Goal: Task Accomplishment & Management: Manage account settings

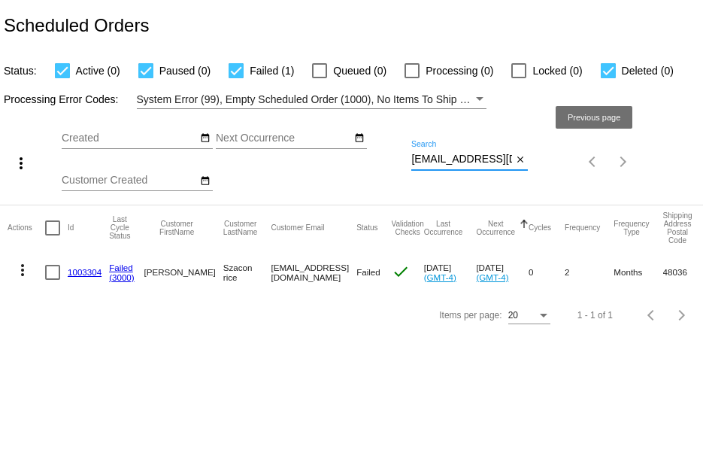
click at [583, 168] on div "more_vert Sep Jan Feb Mar [DATE]" at bounding box center [351, 156] width 703 height 95
paste input "jenshelly92@ao"
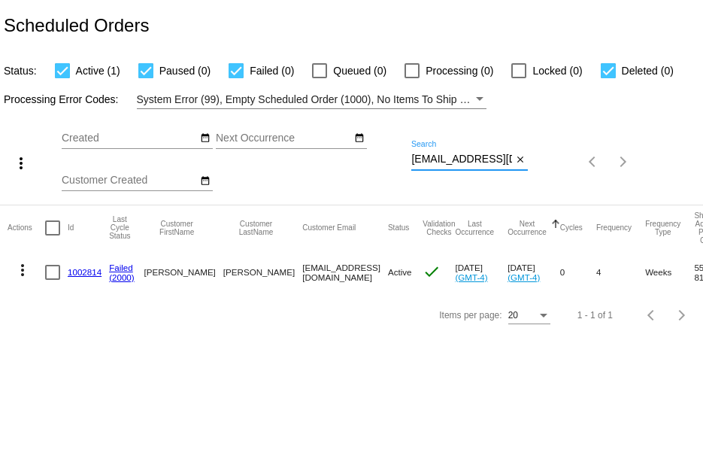
type input "[EMAIL_ADDRESS][DOMAIN_NAME]"
click at [71, 271] on link "1002814" at bounding box center [85, 272] width 34 height 10
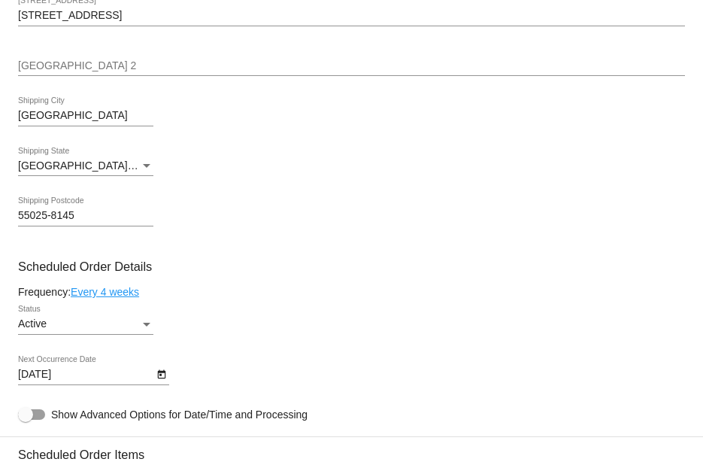
scroll to position [677, 0]
click at [86, 382] on body "arrow_back Scheduled Order #1002814 Active more_vert Last Processing Cycle ID: …" at bounding box center [351, 235] width 703 height 471
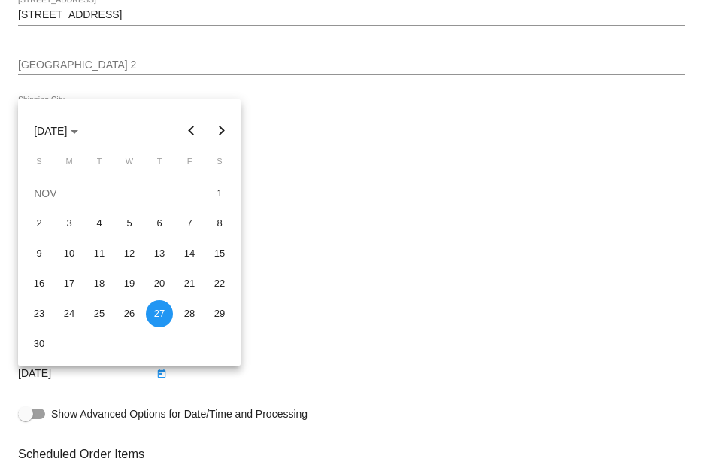
click at [195, 130] on button "Previous month" at bounding box center [192, 131] width 30 height 30
click at [192, 130] on button "Previous month" at bounding box center [192, 131] width 30 height 30
click at [43, 343] on div "28" at bounding box center [39, 343] width 27 height 27
type input "[DATE]"
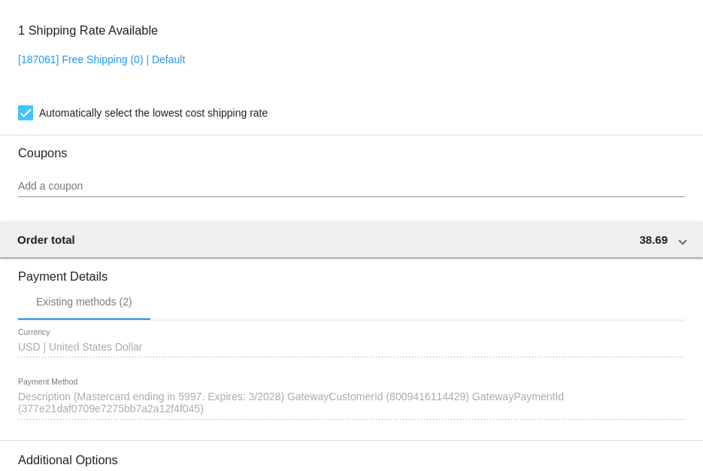
scroll to position [1432, 0]
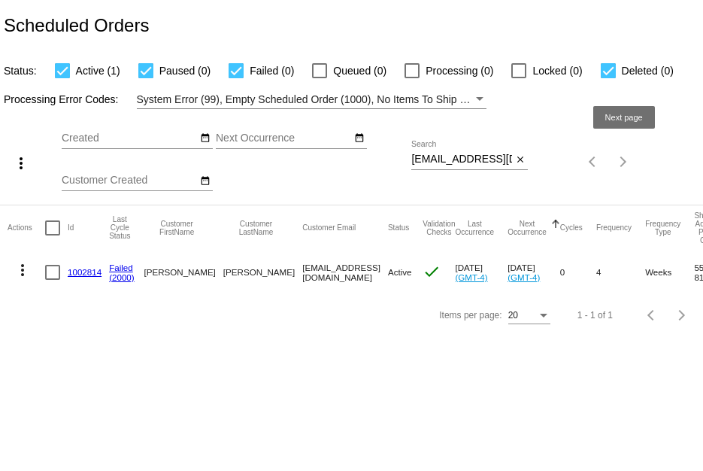
click at [617, 157] on div "more_vert Sep Jan Feb Mar [DATE]" at bounding box center [351, 156] width 703 height 95
click at [436, 154] on input "[EMAIL_ADDRESS][DOMAIN_NAME]" at bounding box center [461, 159] width 101 height 12
drag, startPoint x: 412, startPoint y: 162, endPoint x: 678, endPoint y: 192, distance: 267.9
click at [678, 192] on div "more_vert Sep Jan Feb Mar [DATE]" at bounding box center [351, 156] width 703 height 95
paste input "danasokeefe@gmai"
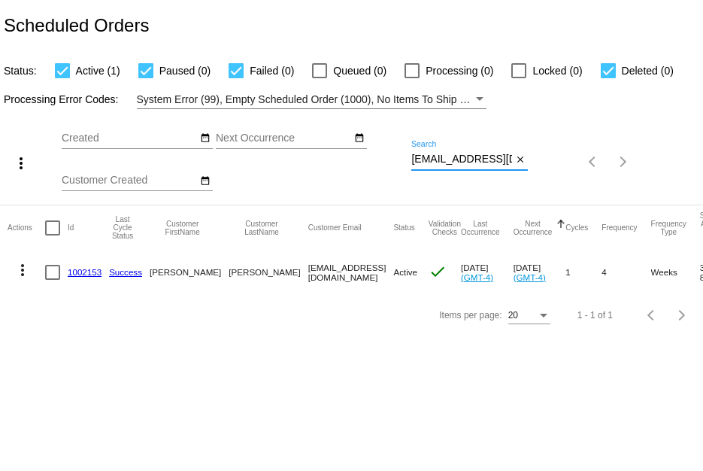
scroll to position [0, 18]
drag, startPoint x: 414, startPoint y: 160, endPoint x: 577, endPoint y: 167, distance: 163.3
click at [570, 166] on div "more_vert Sep Jan Feb Mar [DATE]" at bounding box center [351, 156] width 703 height 95
paste input "bklynmom37"
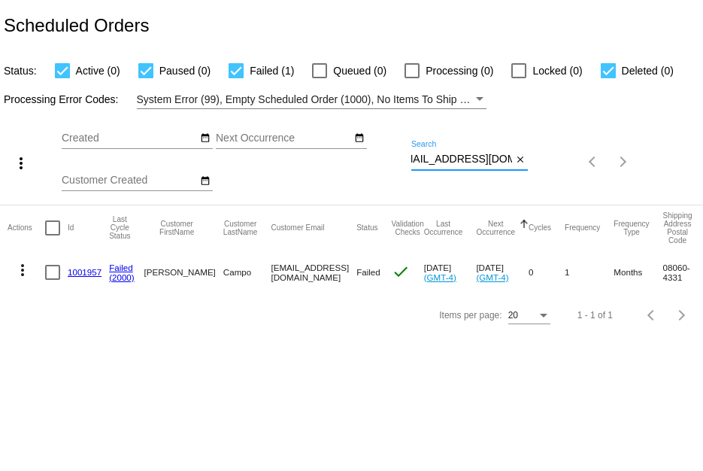
type input "[EMAIL_ADDRESS][DOMAIN_NAME]"
click at [84, 272] on link "1001957" at bounding box center [85, 272] width 34 height 10
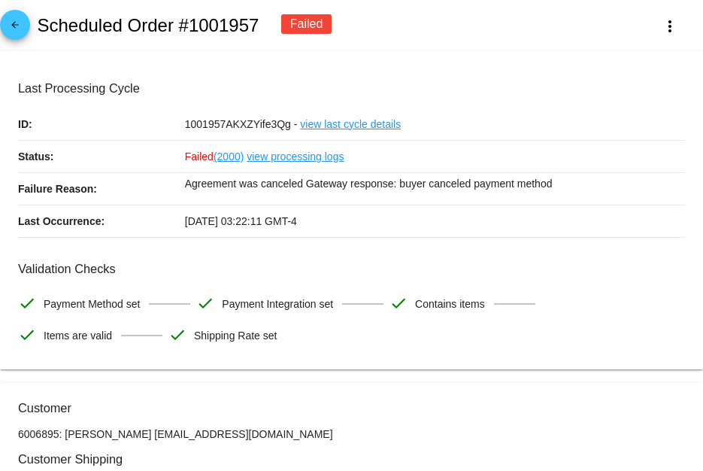
click at [271, 157] on link "view processing logs" at bounding box center [295, 157] width 97 height 32
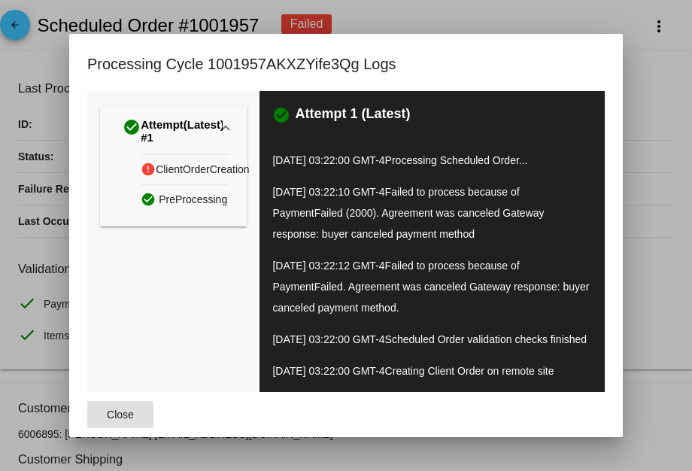
click at [107, 419] on span "Close" at bounding box center [120, 414] width 27 height 12
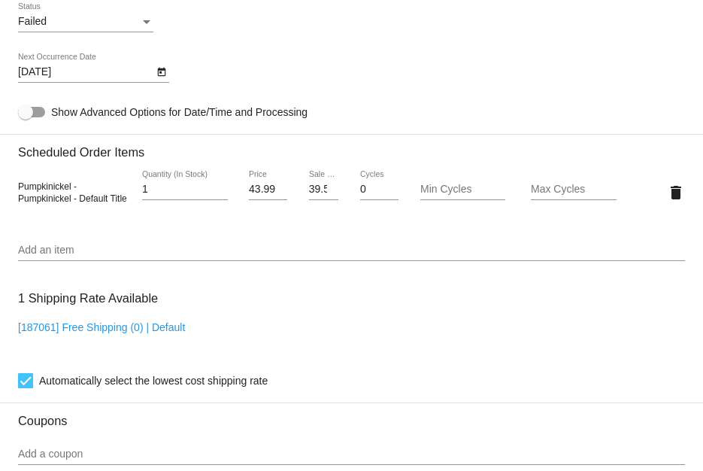
scroll to position [905, 0]
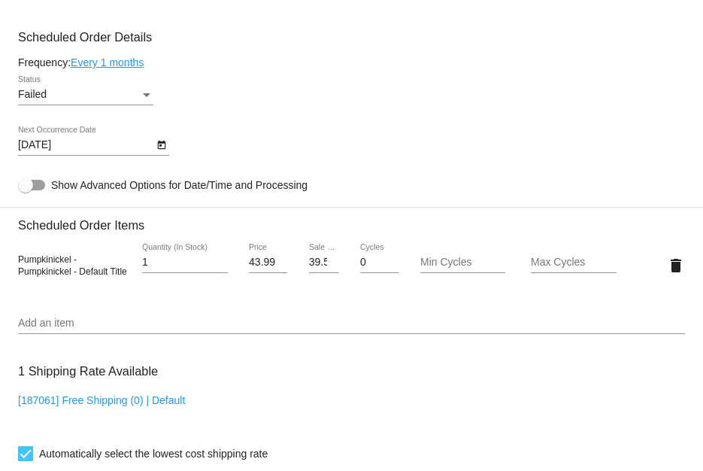
click at [113, 98] on div "Failed" at bounding box center [79, 95] width 122 height 12
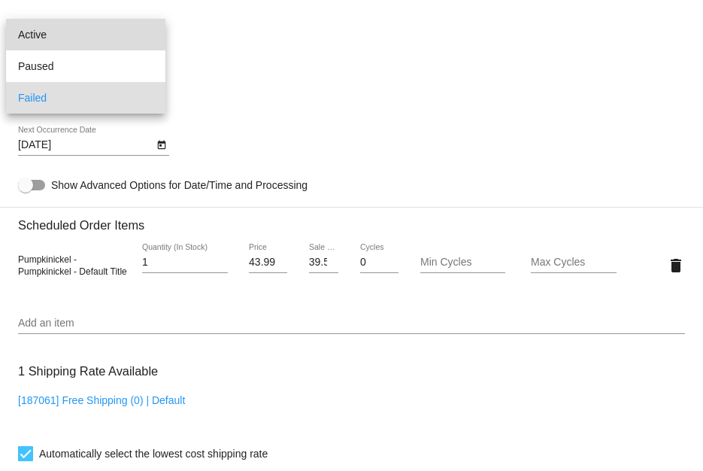
click at [108, 36] on span "Active" at bounding box center [85, 35] width 135 height 32
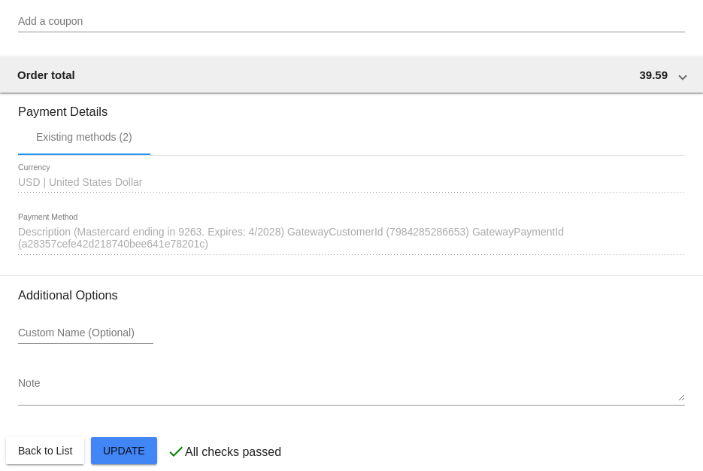
scroll to position [1432, 0]
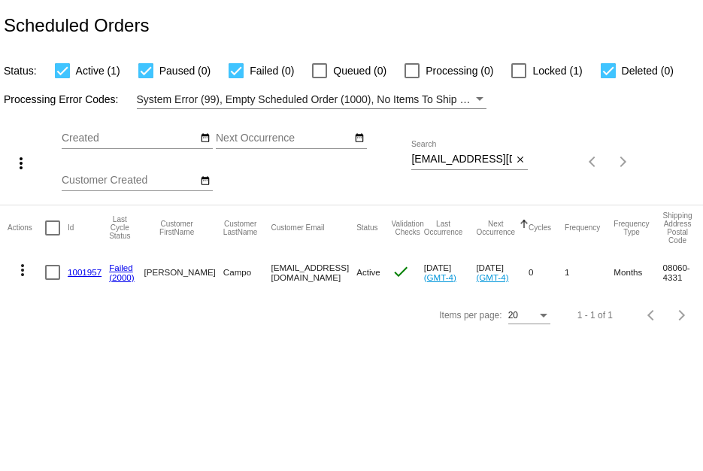
click at [26, 277] on mat-icon "more_vert" at bounding box center [23, 270] width 18 height 18
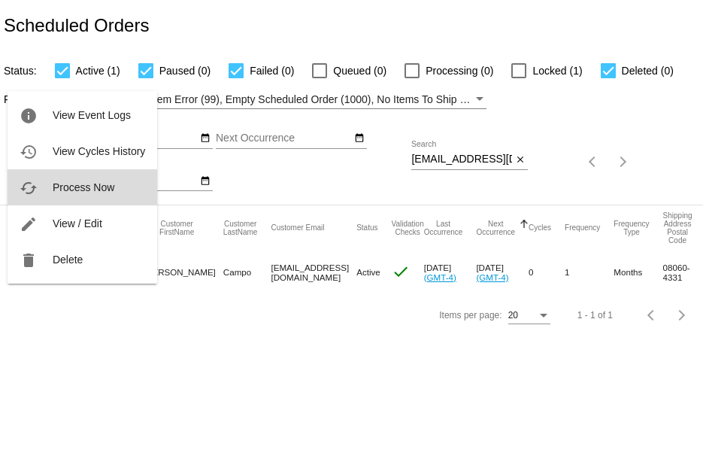
click at [49, 190] on button "cached Process Now" at bounding box center [83, 187] width 150 height 36
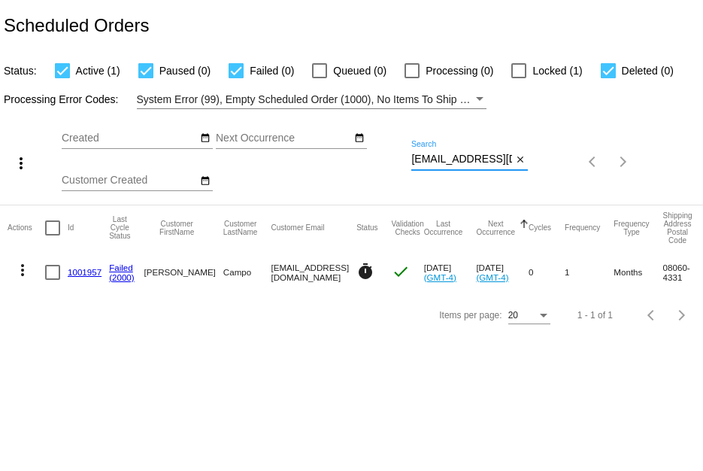
scroll to position [0, 17]
drag, startPoint x: 414, startPoint y: 158, endPoint x: 605, endPoint y: 176, distance: 191.1
click at [605, 176] on div "more_vert Sep Jan Feb Mar [DATE]" at bounding box center [351, 156] width 703 height 95
paste input "[EMAIL_ADDRESS]"
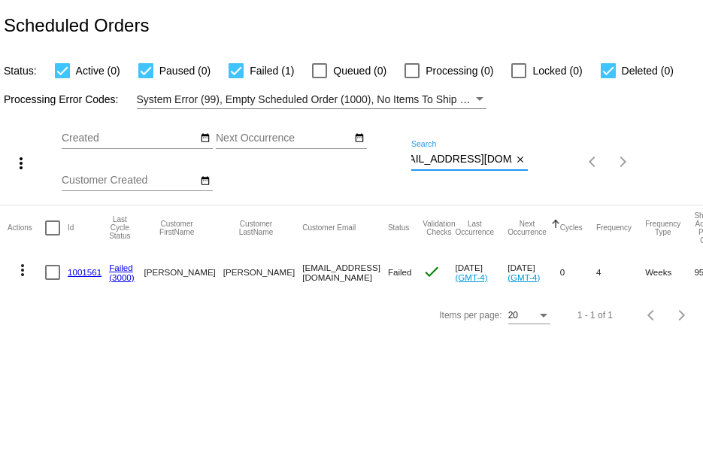
type input "[EMAIL_ADDRESS][DOMAIN_NAME]"
click at [89, 267] on link "1001561" at bounding box center [85, 272] width 34 height 10
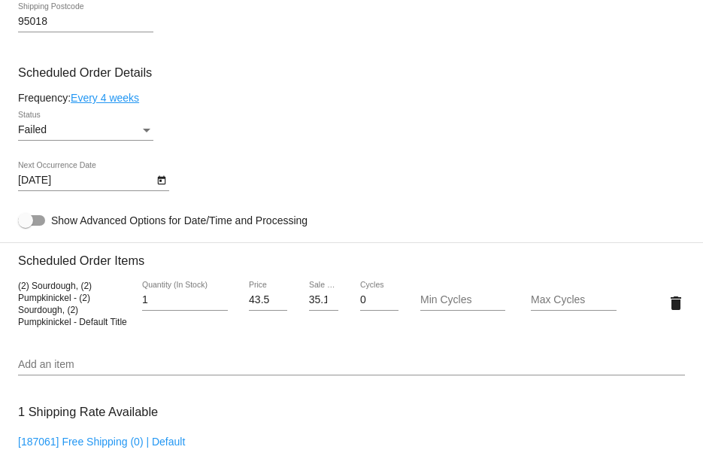
scroll to position [838, 0]
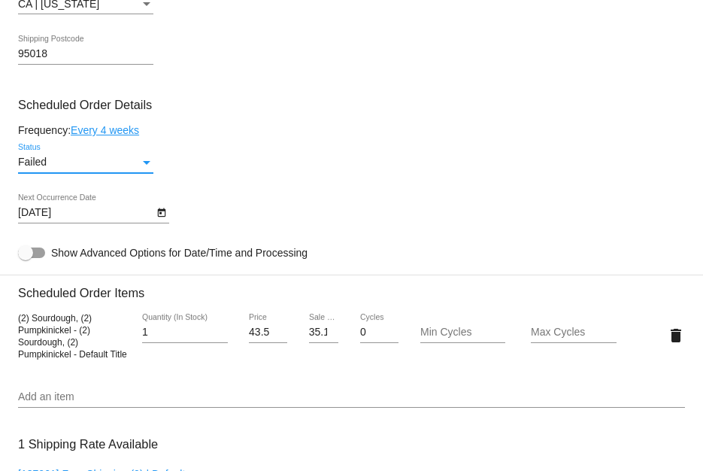
click at [131, 166] on div "Failed" at bounding box center [79, 162] width 122 height 12
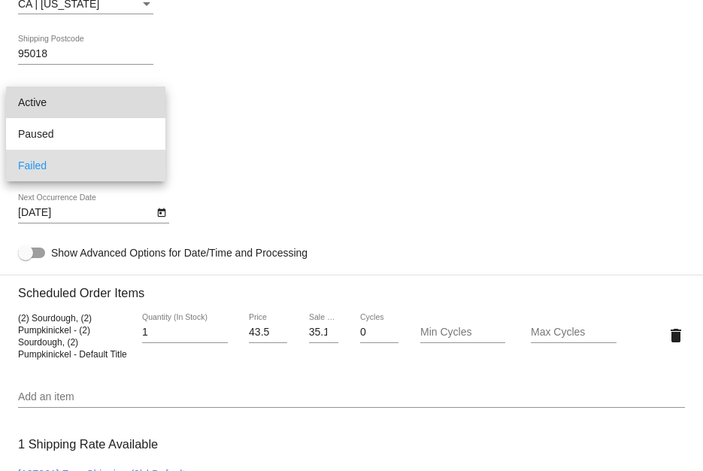
click at [120, 107] on span "Active" at bounding box center [85, 102] width 135 height 32
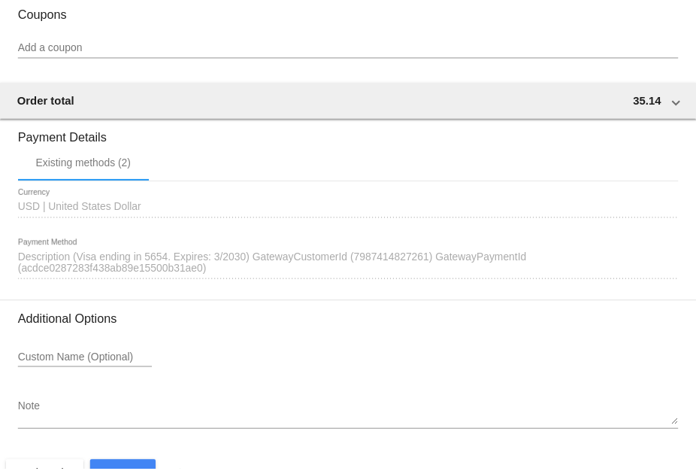
scroll to position [1439, 0]
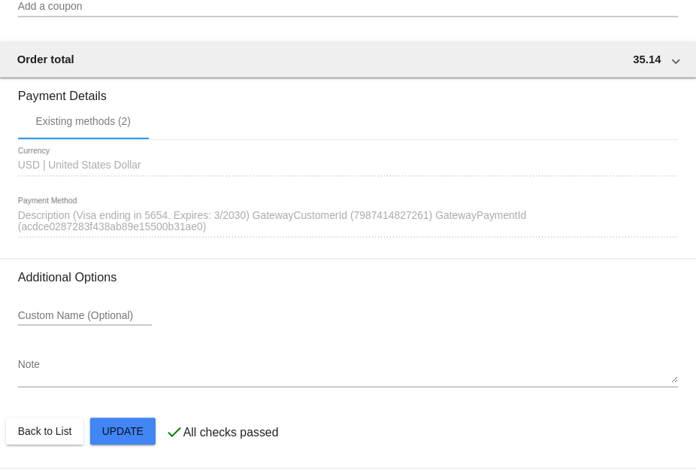
scroll to position [1452, 0]
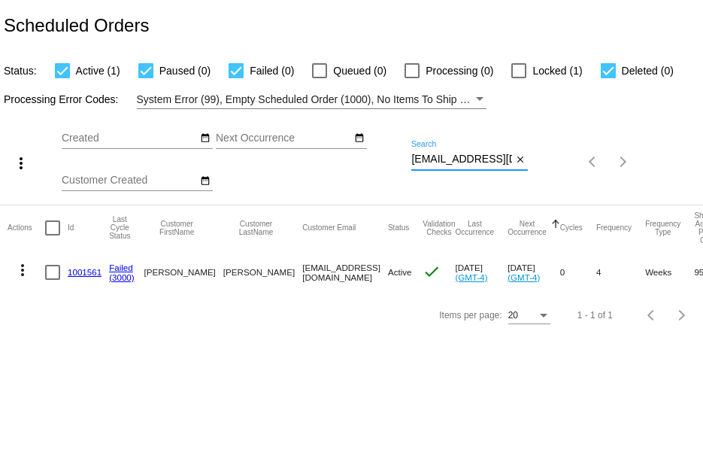
scroll to position [0, 22]
drag, startPoint x: 414, startPoint y: 159, endPoint x: 557, endPoint y: 154, distance: 143.7
click at [557, 154] on div "more_vert Sep Jan Feb Mar [DATE]" at bounding box center [351, 156] width 703 height 95
click at [339, 353] on body "Scheduled Orders Status: Active (1) Paused (0) Failed (0) Queued (0) Processing…" at bounding box center [351, 235] width 703 height 471
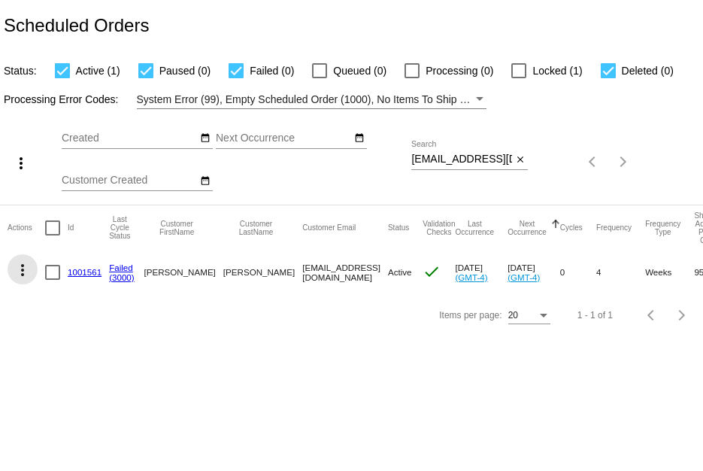
click at [26, 272] on mat-icon "more_vert" at bounding box center [23, 270] width 18 height 18
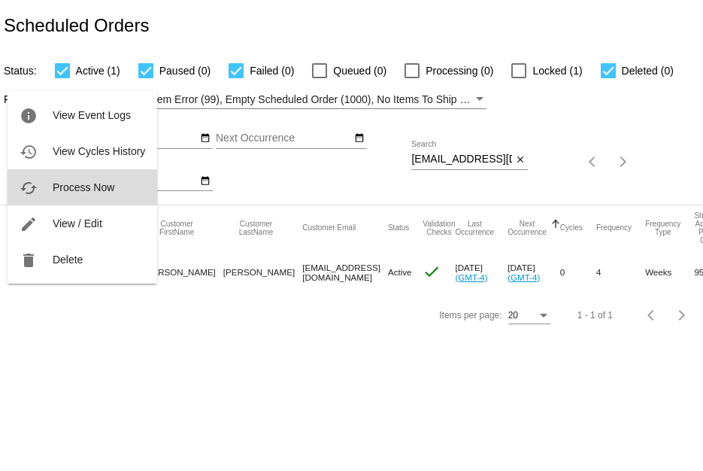
click at [54, 181] on span "Process Now" at bounding box center [84, 187] width 62 height 12
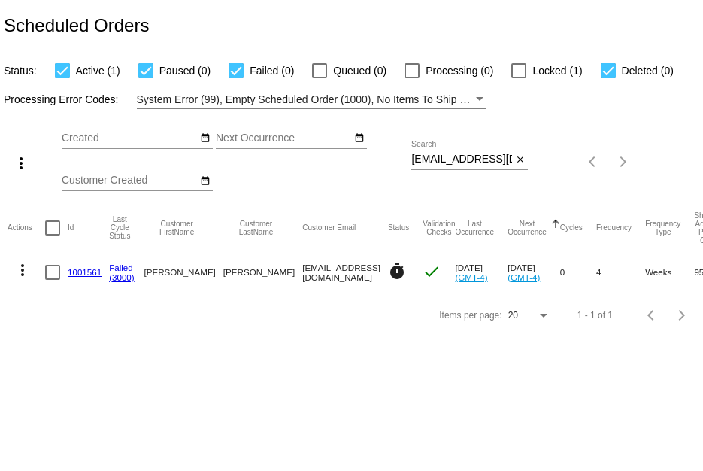
click at [79, 271] on link "1001561" at bounding box center [85, 272] width 34 height 10
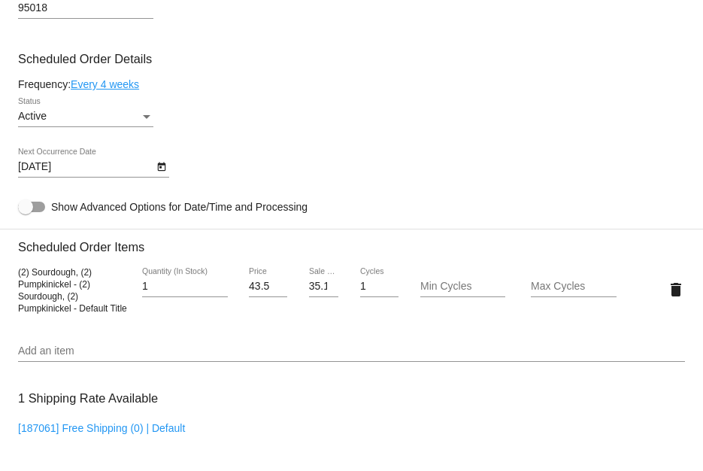
scroll to position [827, 0]
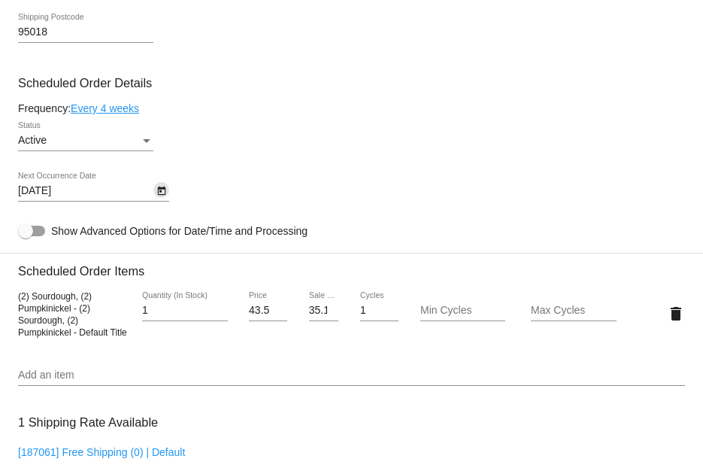
click at [157, 195] on icon "Open calendar" at bounding box center [161, 190] width 8 height 9
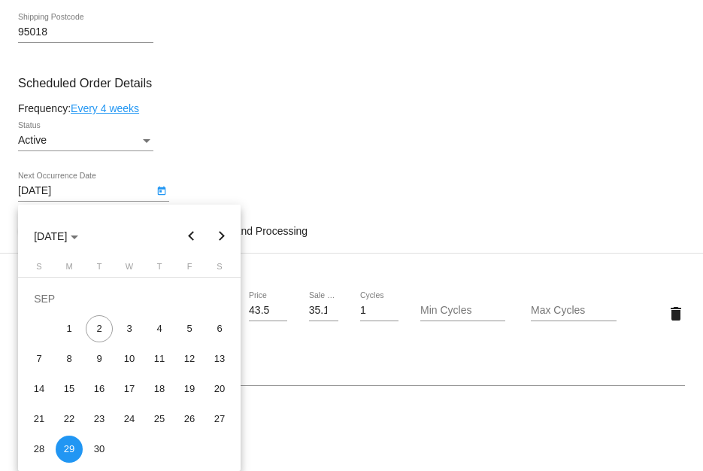
click at [224, 236] on button "Next month" at bounding box center [222, 236] width 30 height 30
click at [123, 298] on div "1" at bounding box center [129, 298] width 27 height 27
type input "10/1/2025"
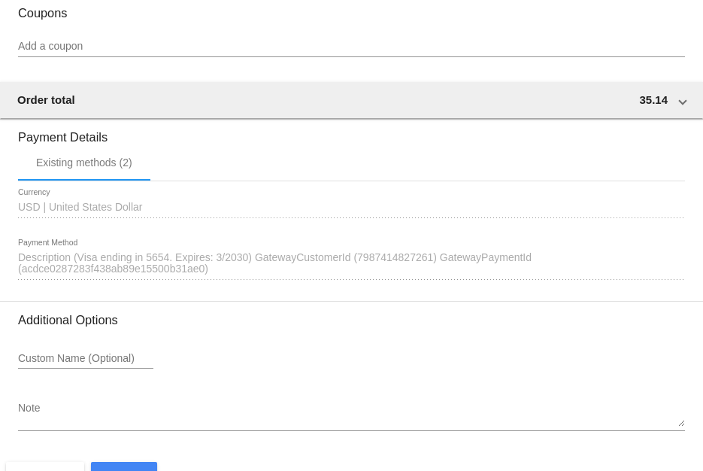
scroll to position [1408, 0]
